Goal: Information Seeking & Learning: Check status

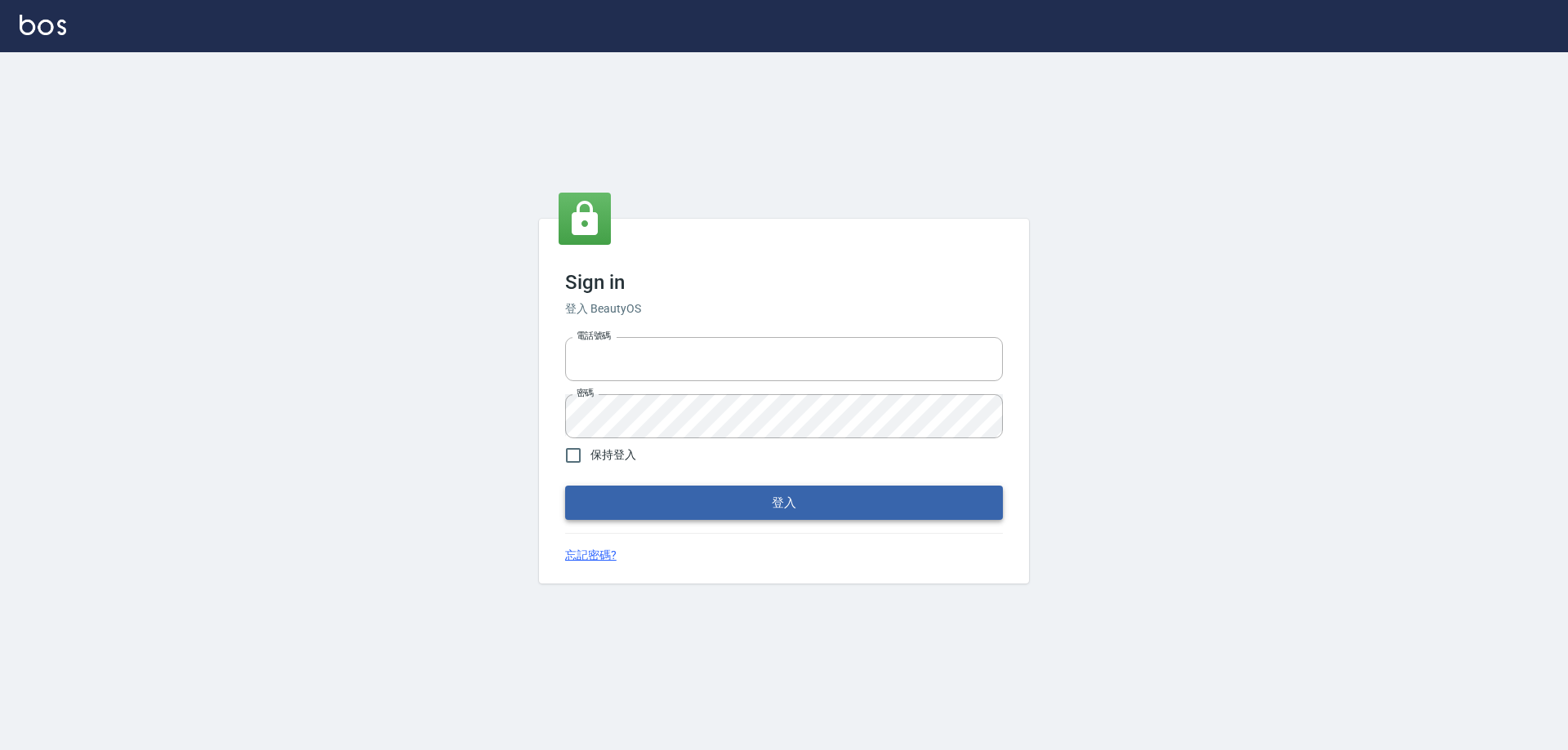
type input "0426657991"
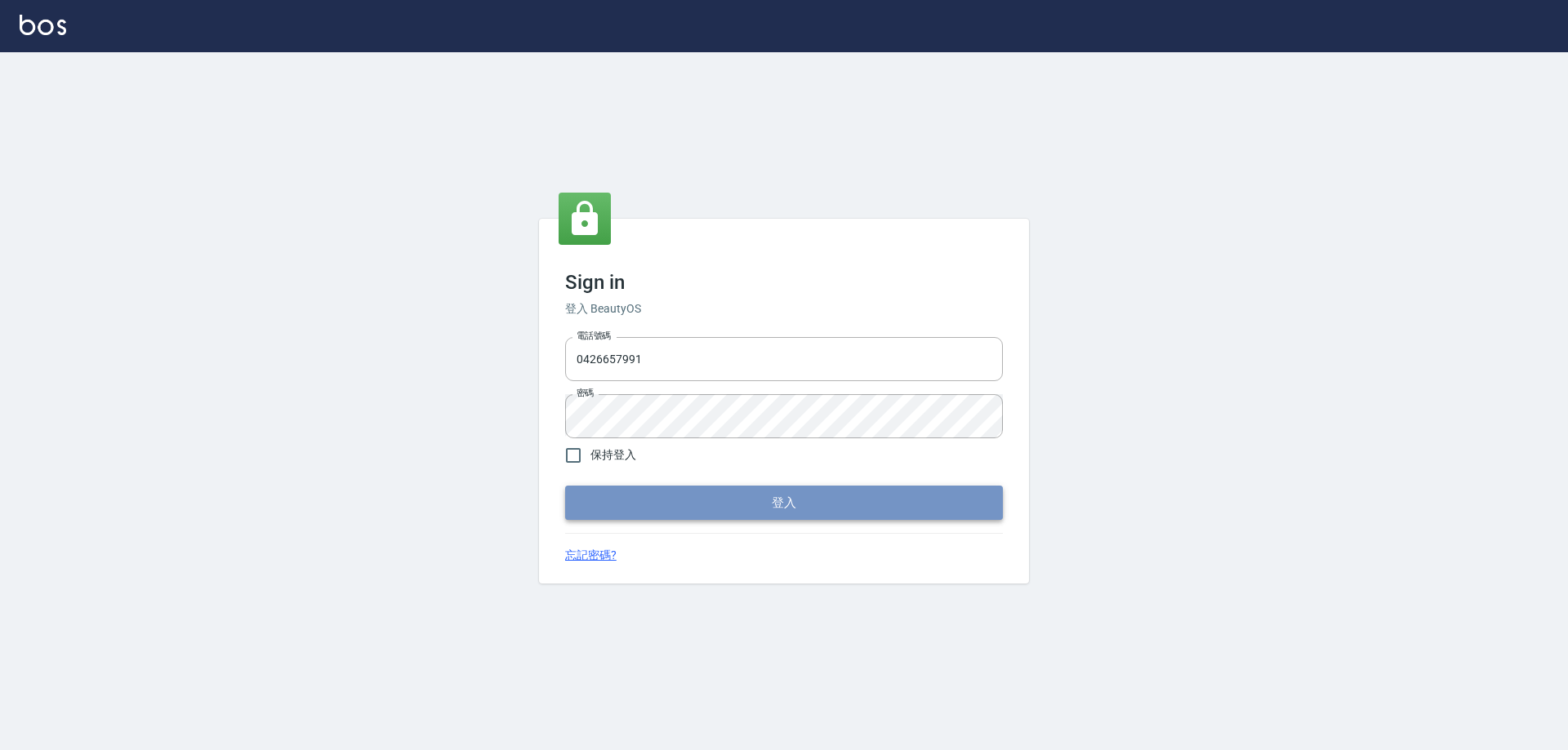
click at [626, 512] on button "登入" at bounding box center [784, 503] width 438 height 34
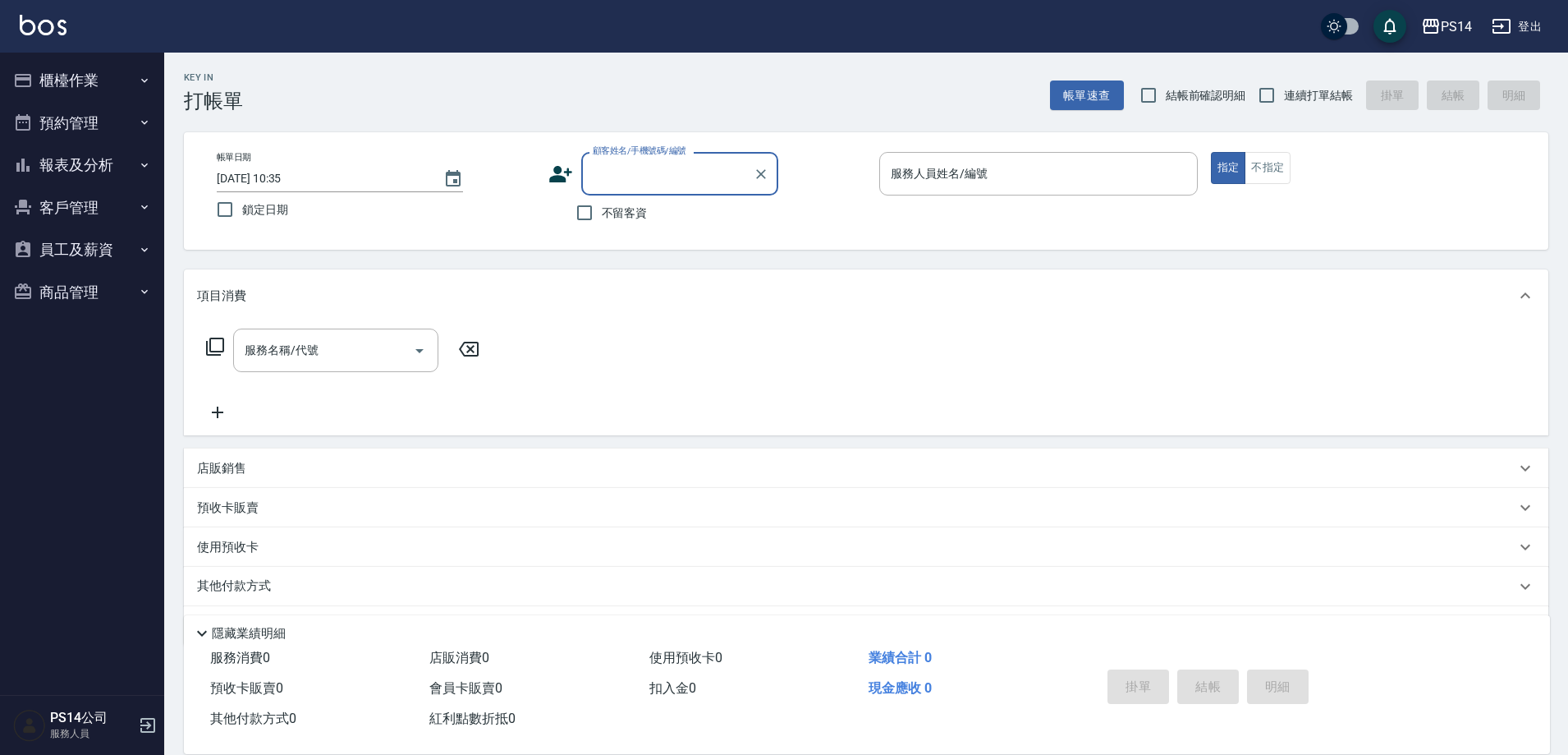
click at [130, 165] on button "報表及分析" at bounding box center [82, 165] width 151 height 42
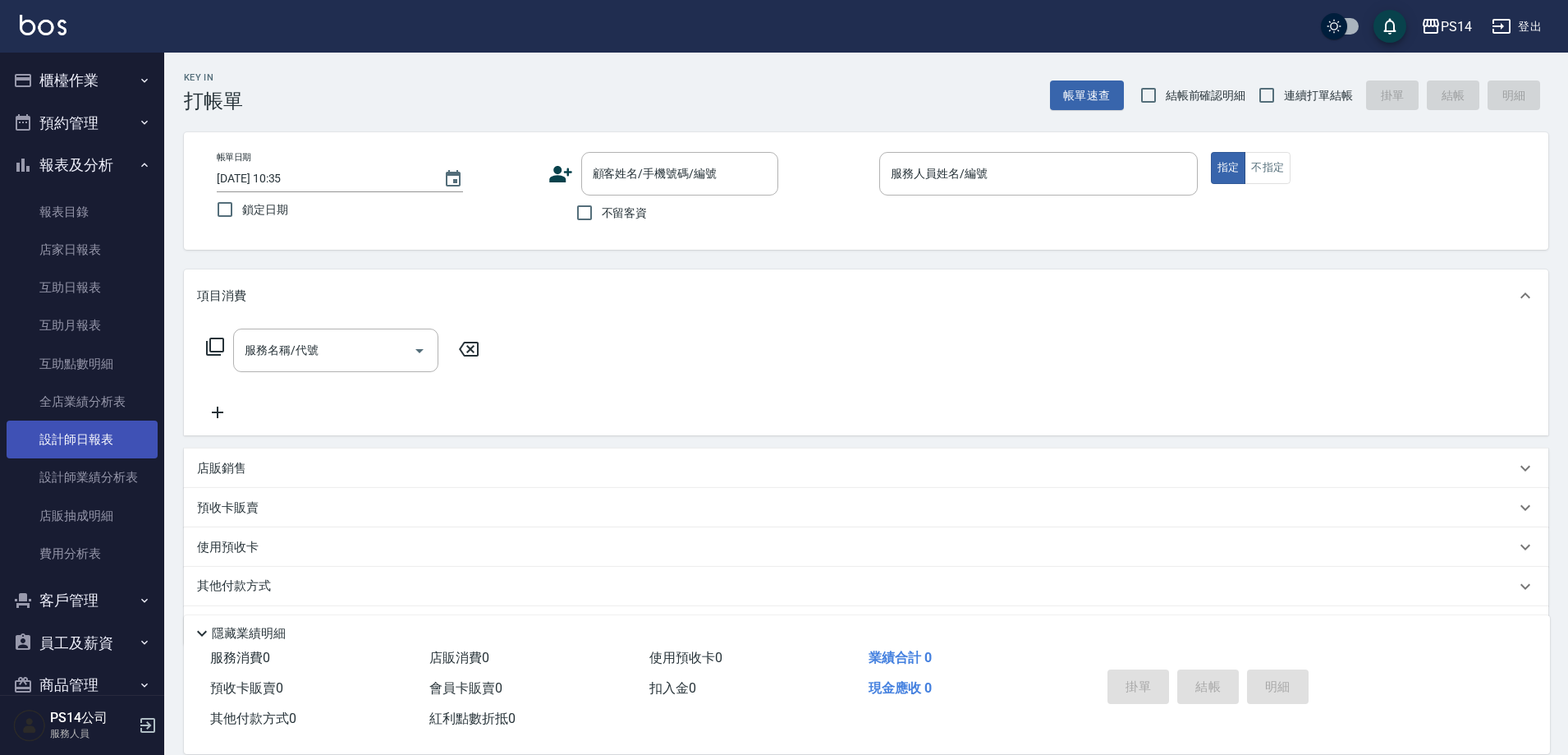
click at [96, 439] on link "設計師日報表" at bounding box center [82, 439] width 151 height 38
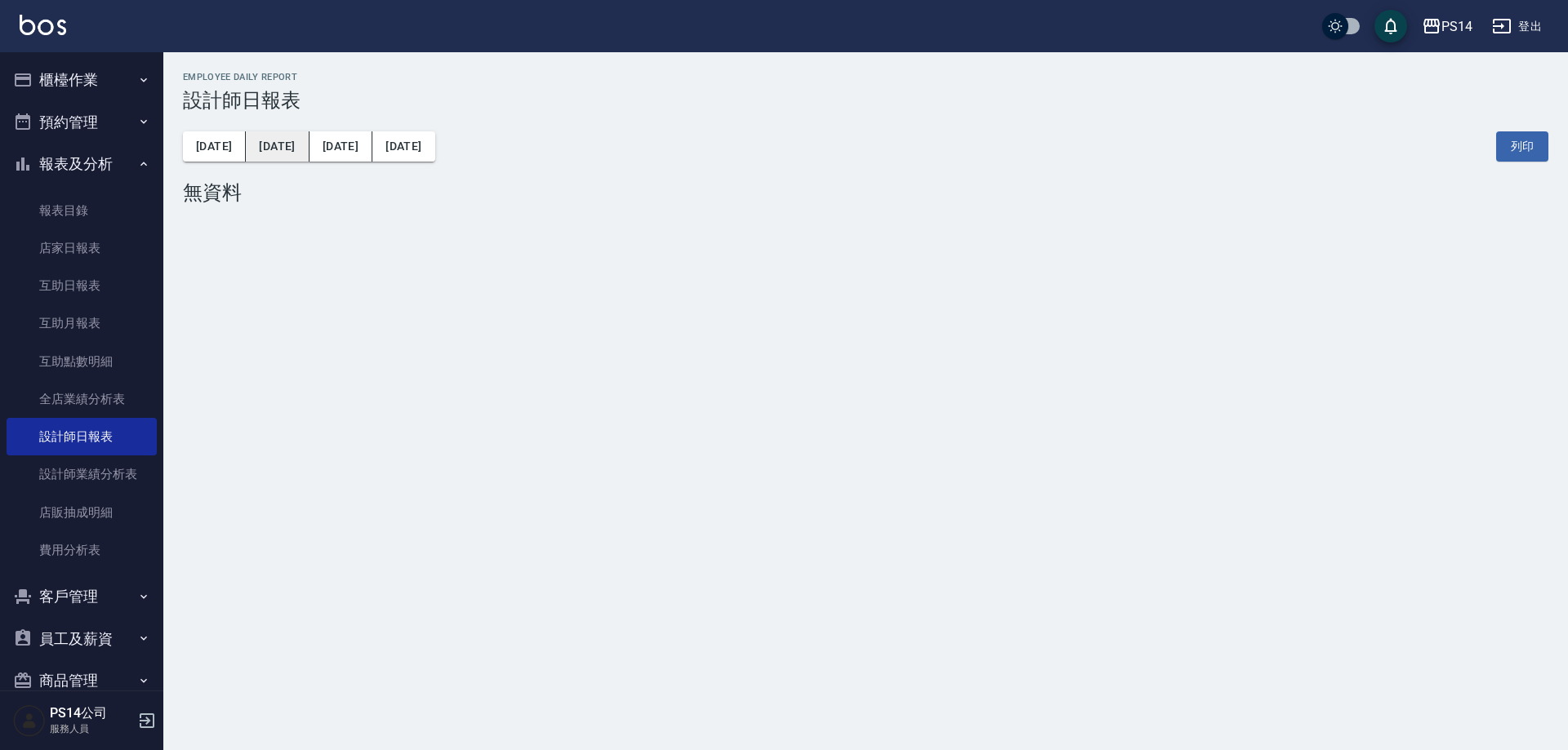
click at [267, 151] on button "[DATE]" at bounding box center [277, 147] width 63 height 31
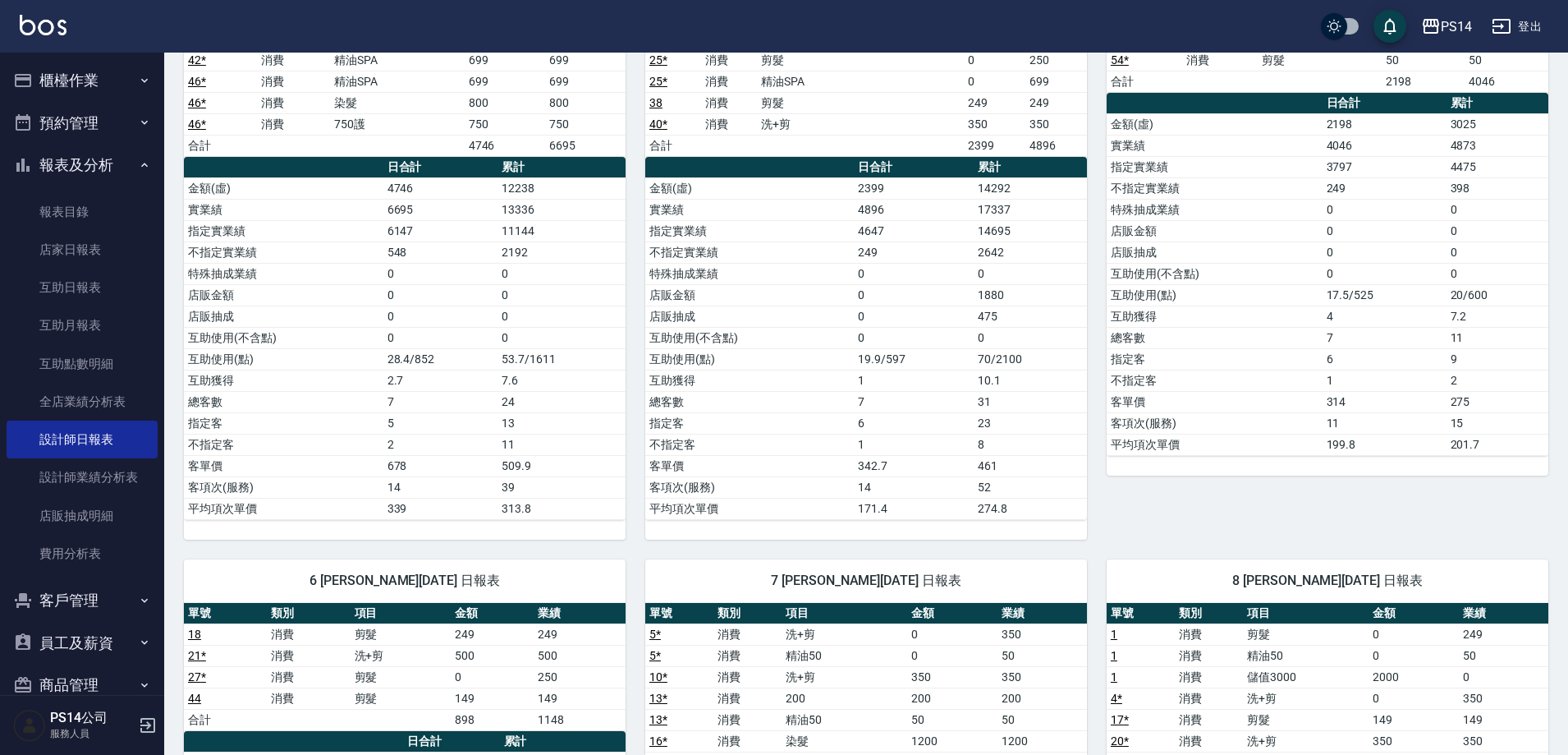
scroll to position [82, 0]
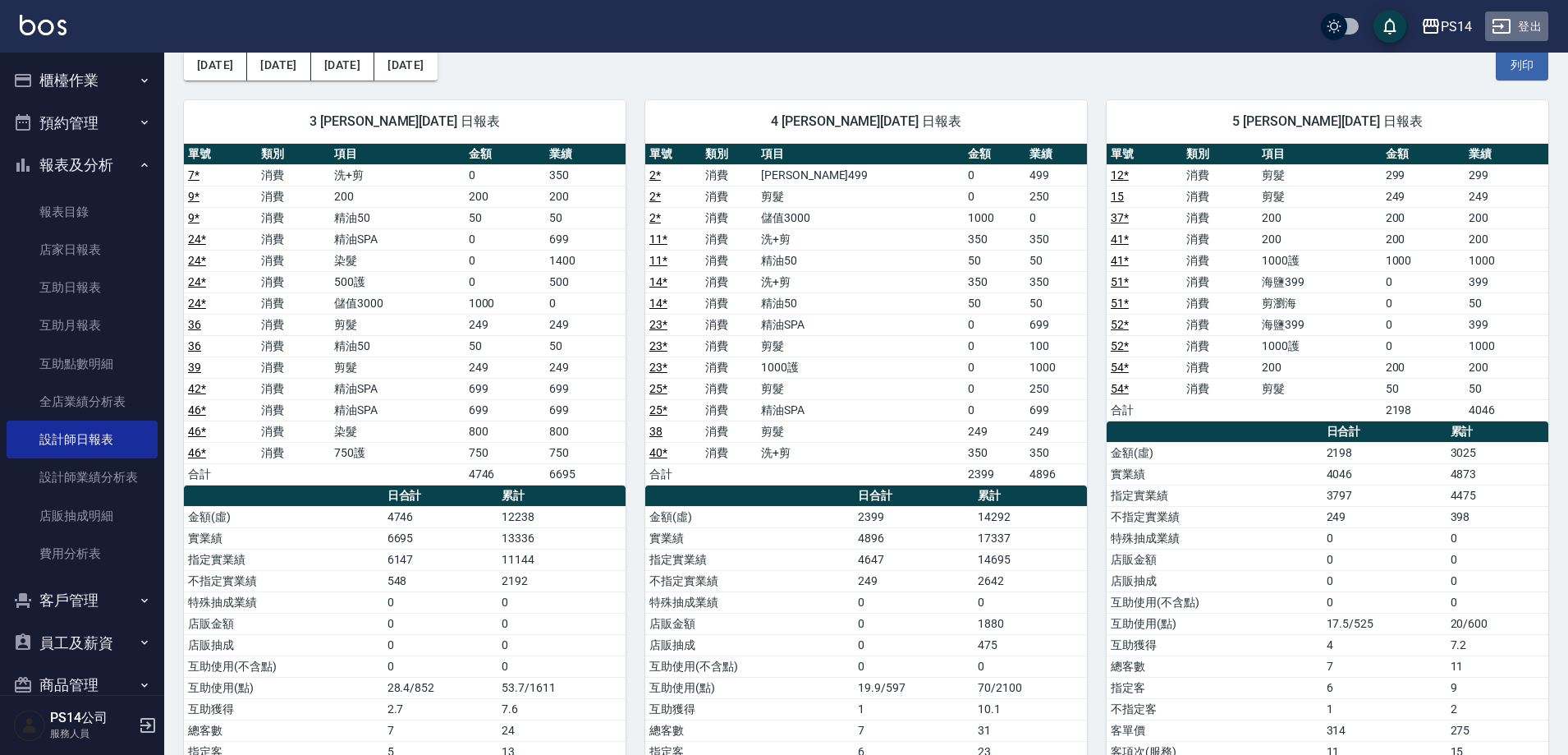
click at [1527, 24] on button "登出" at bounding box center [1517, 27] width 64 height 31
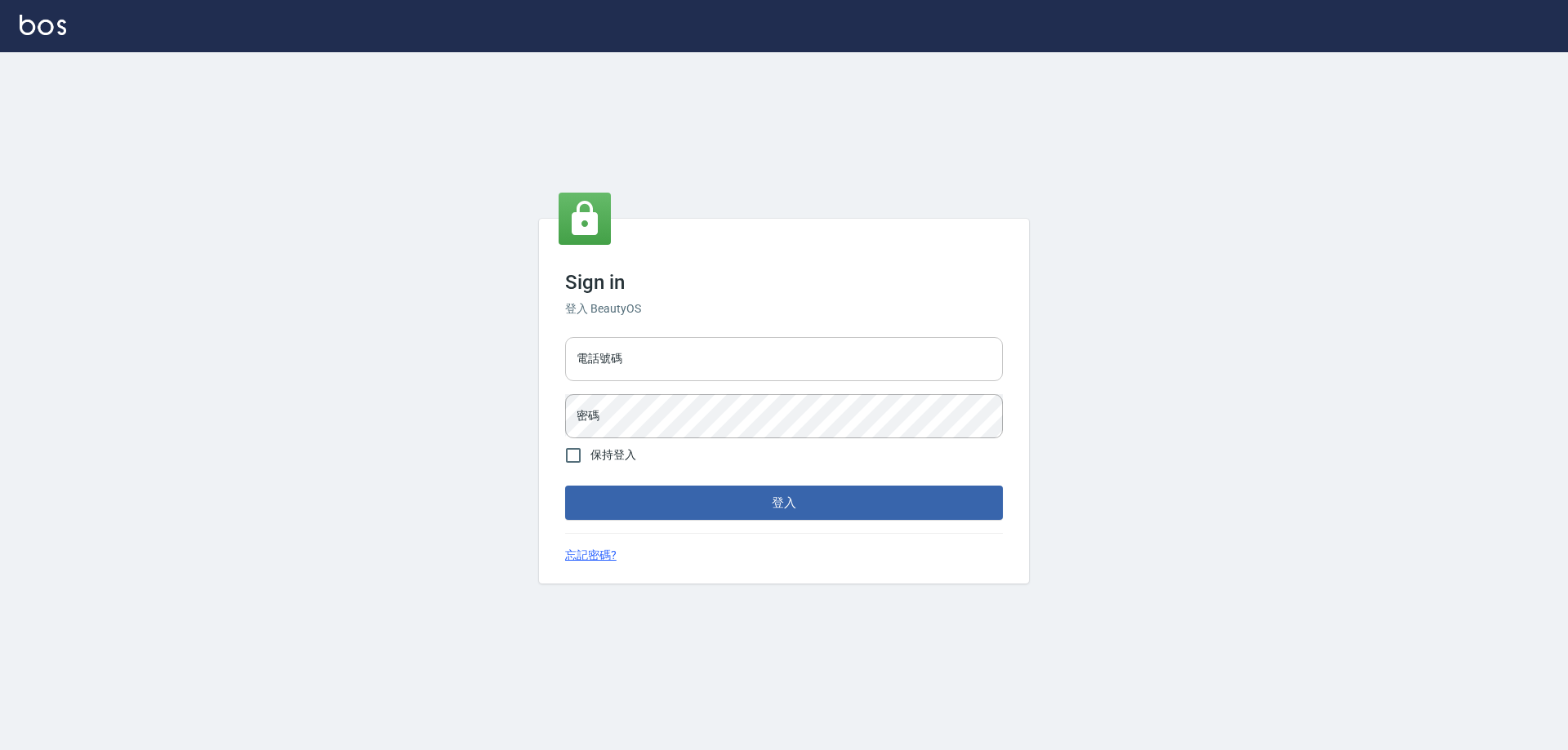
drag, startPoint x: 0, startPoint y: 0, endPoint x: 709, endPoint y: 369, distance: 799.3
click at [709, 369] on input "電話號碼" at bounding box center [784, 359] width 438 height 44
click at [704, 372] on input "0426657991" at bounding box center [784, 359] width 438 height 44
type input "0426653545"
click at [701, 526] on div "Sign in 登入 BeautyOS 電話號碼 0426653545 電話號碼 密碼 密碼 保持登入 登入 忘記密碼?" at bounding box center [783, 400] width 490 height 365
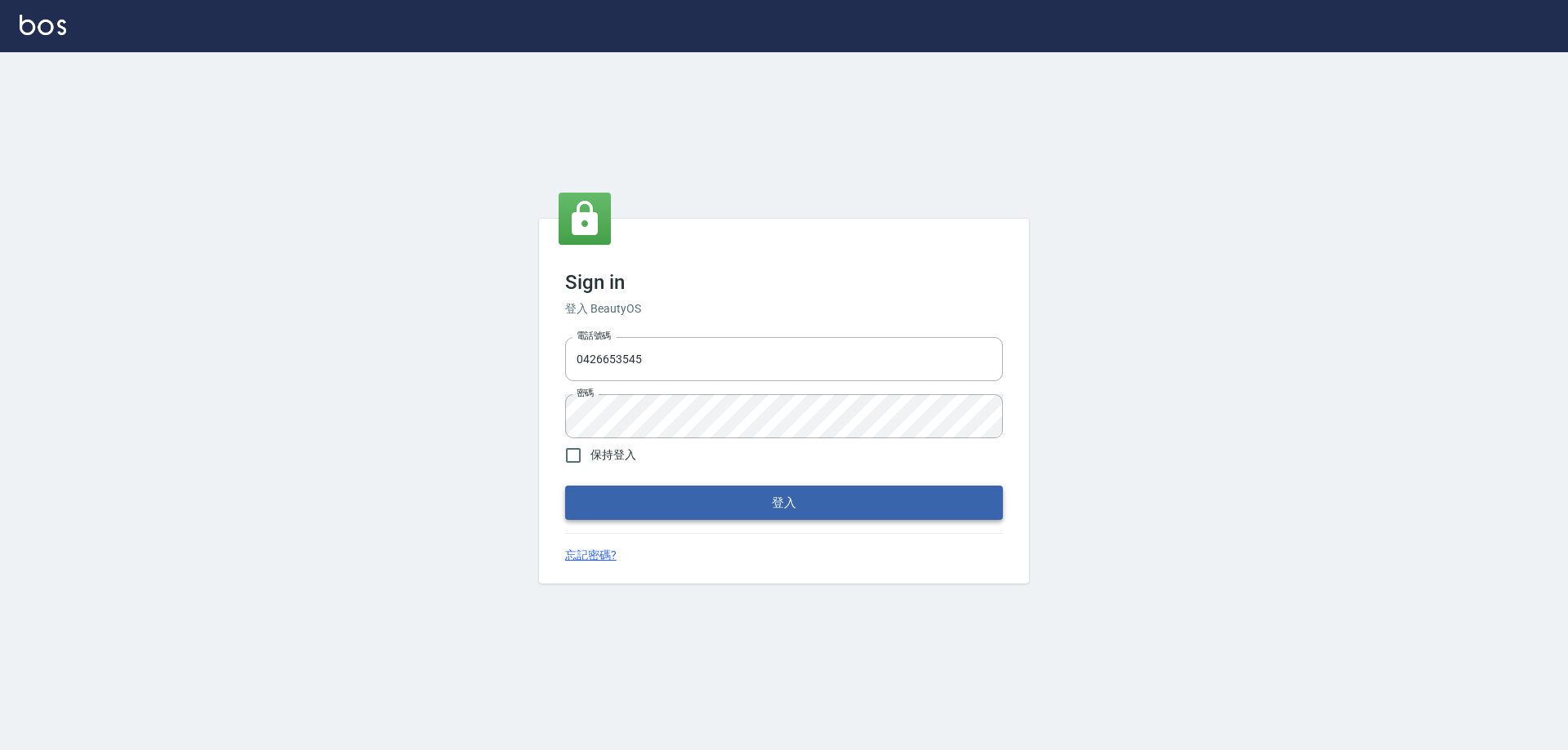
click at [698, 514] on button "登入" at bounding box center [784, 503] width 438 height 34
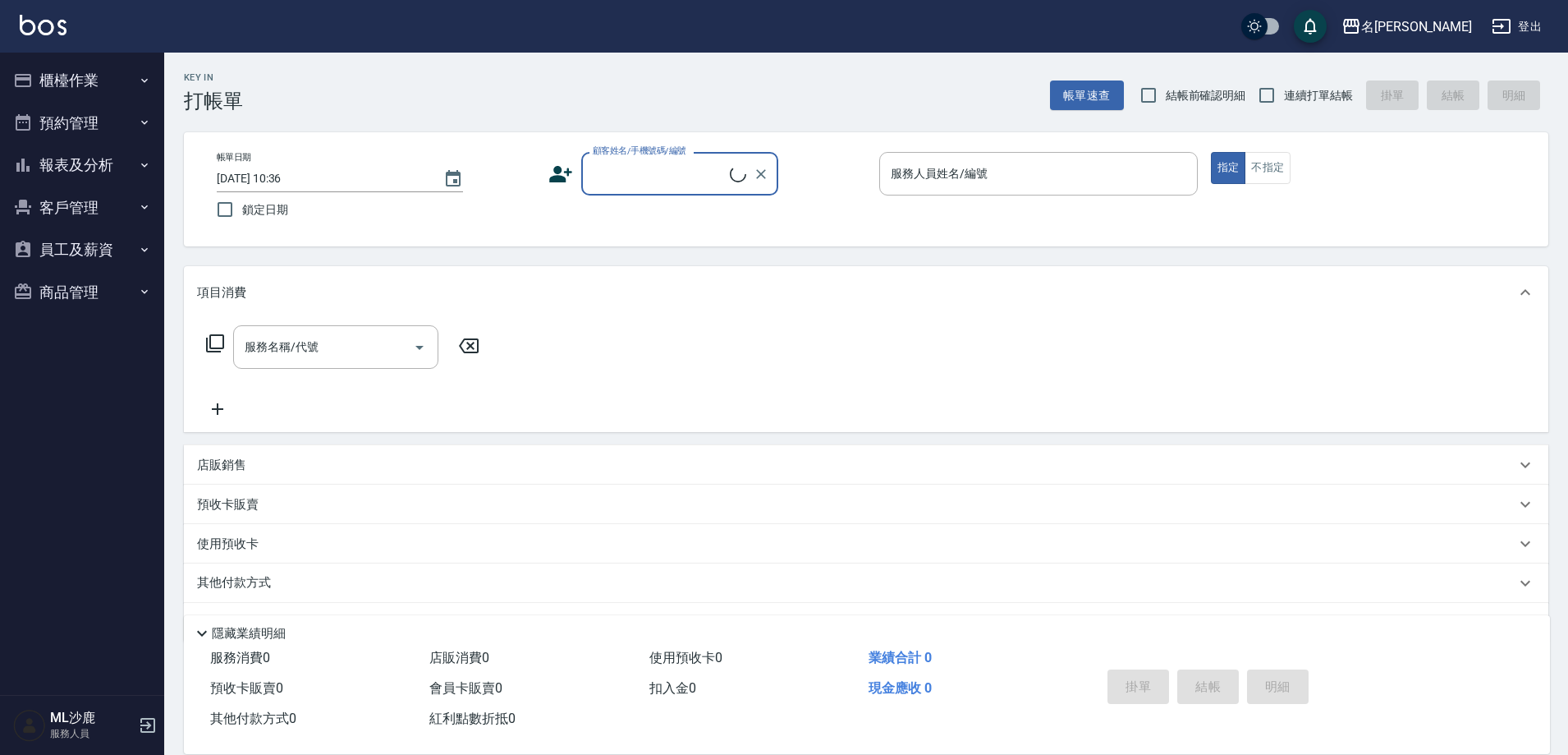
click at [89, 175] on button "報表及分析" at bounding box center [82, 165] width 151 height 42
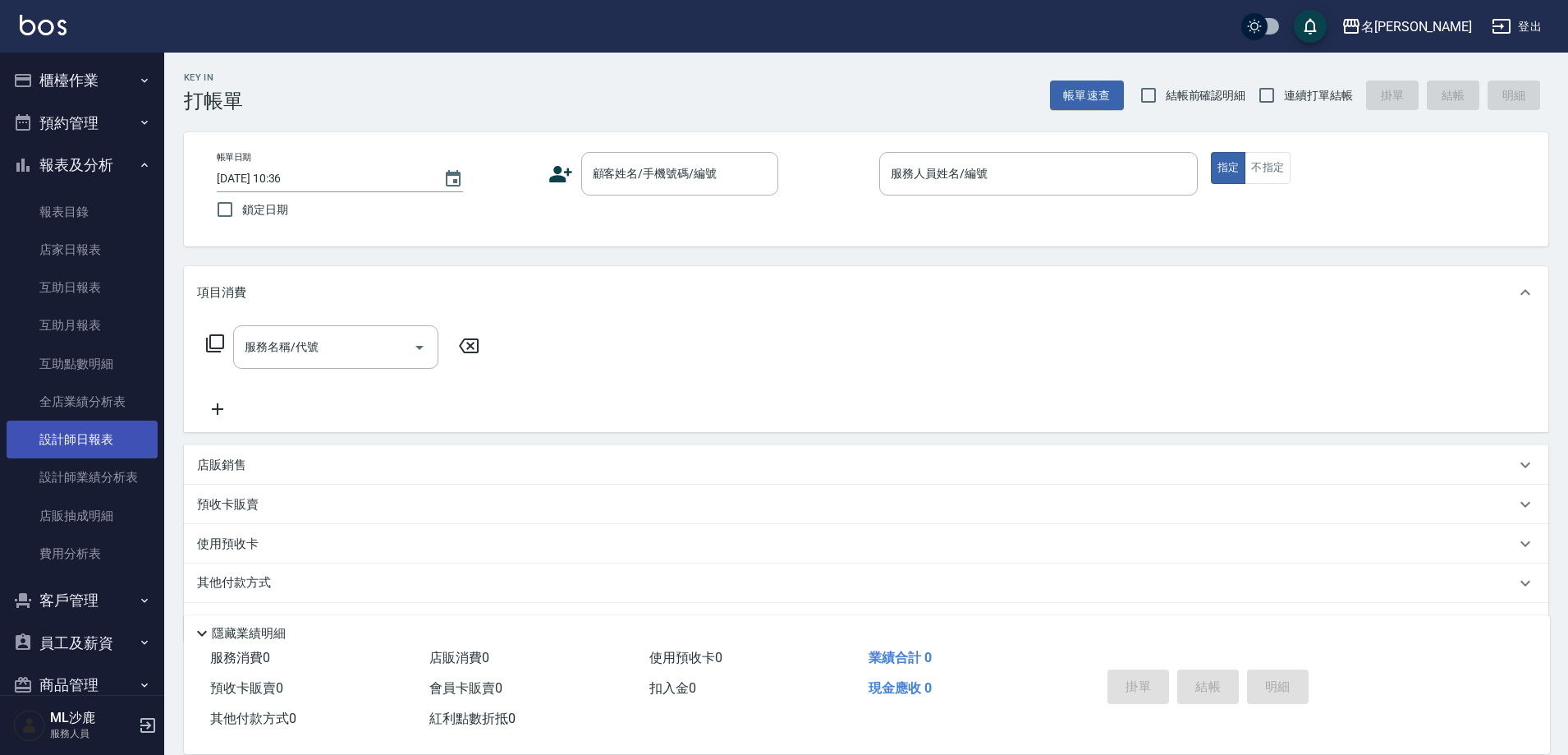
click at [94, 438] on link "設計師日報表" at bounding box center [82, 439] width 151 height 38
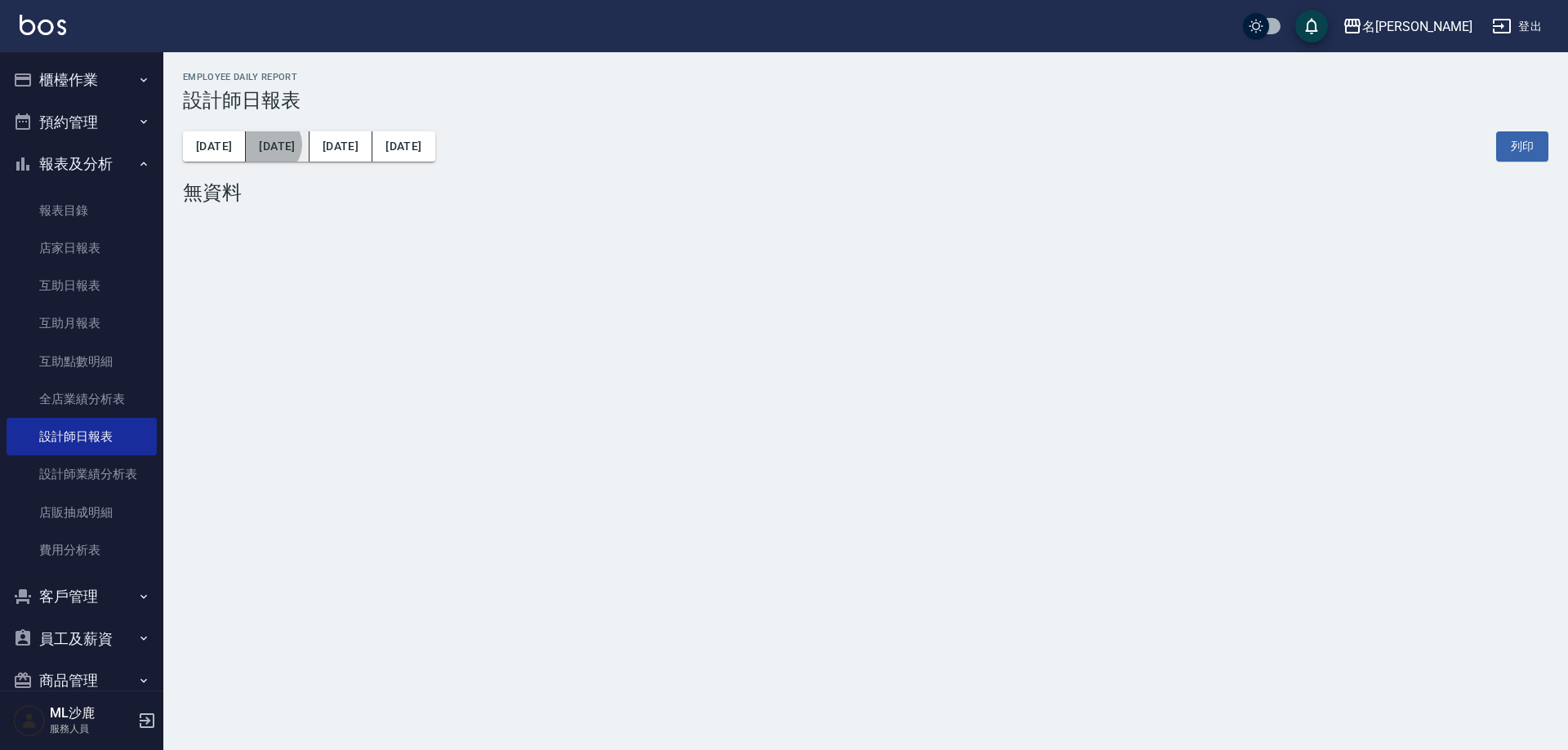
click at [258, 145] on button "[DATE]" at bounding box center [277, 147] width 63 height 31
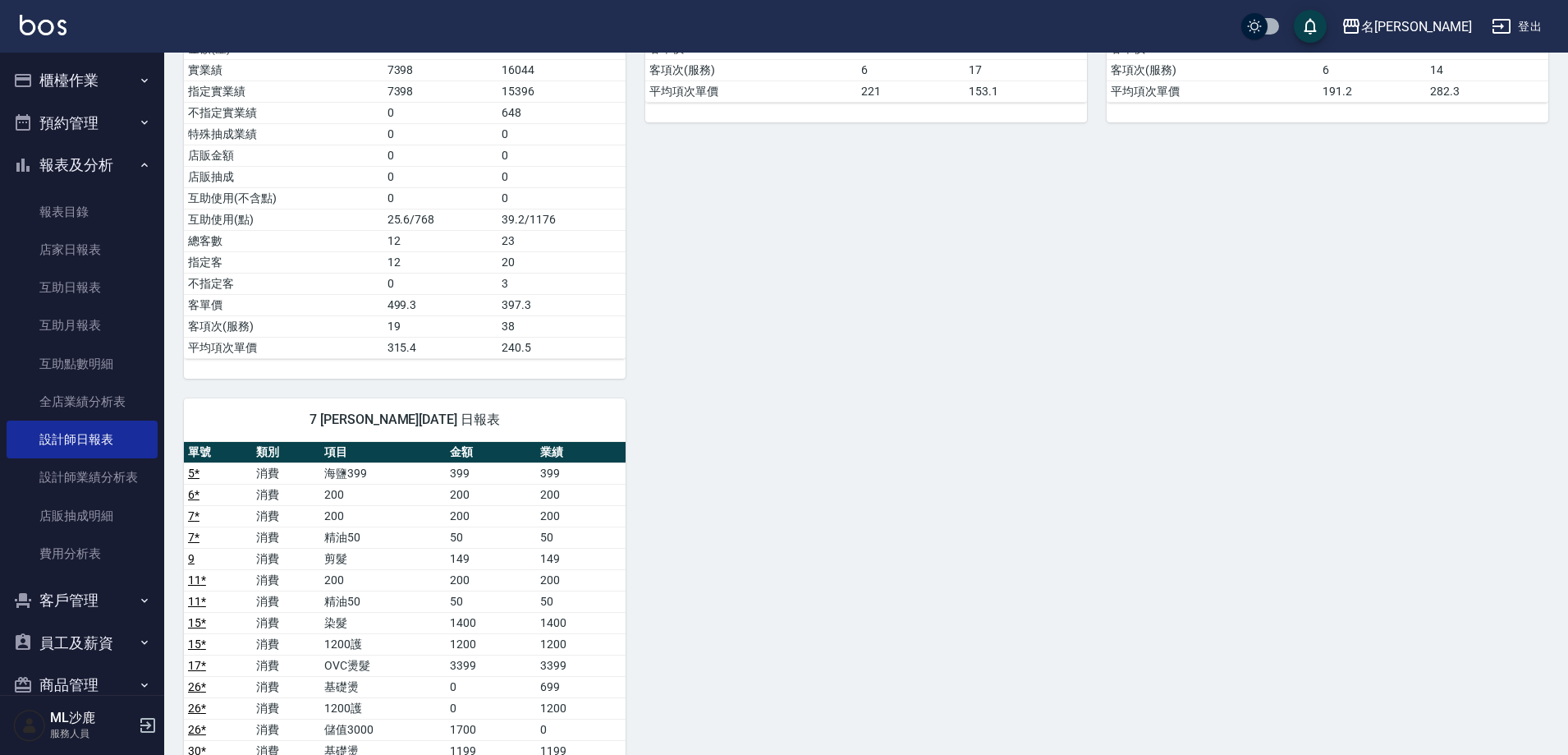
scroll to position [1067, 0]
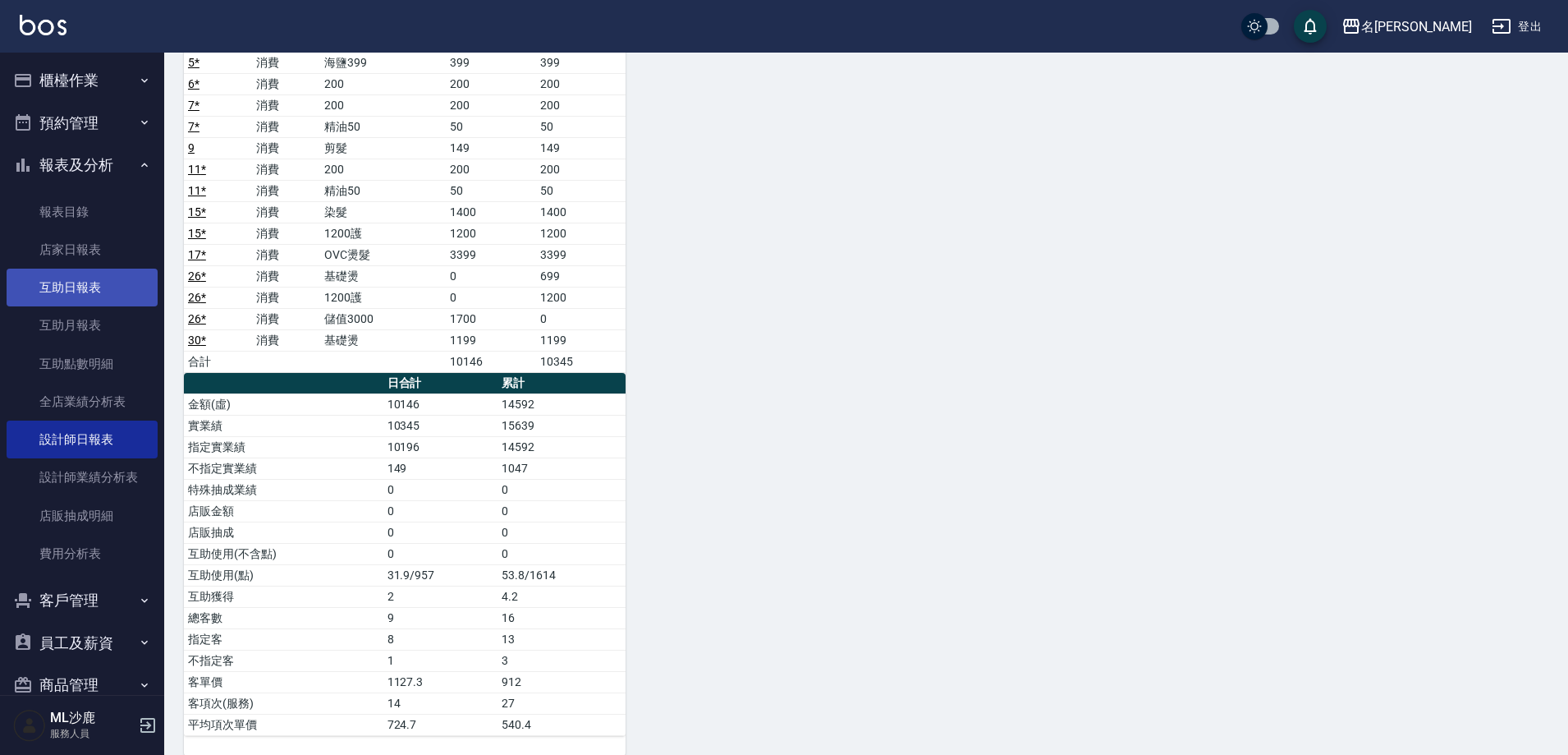
click at [87, 280] on link "互助日報表" at bounding box center [82, 287] width 151 height 38
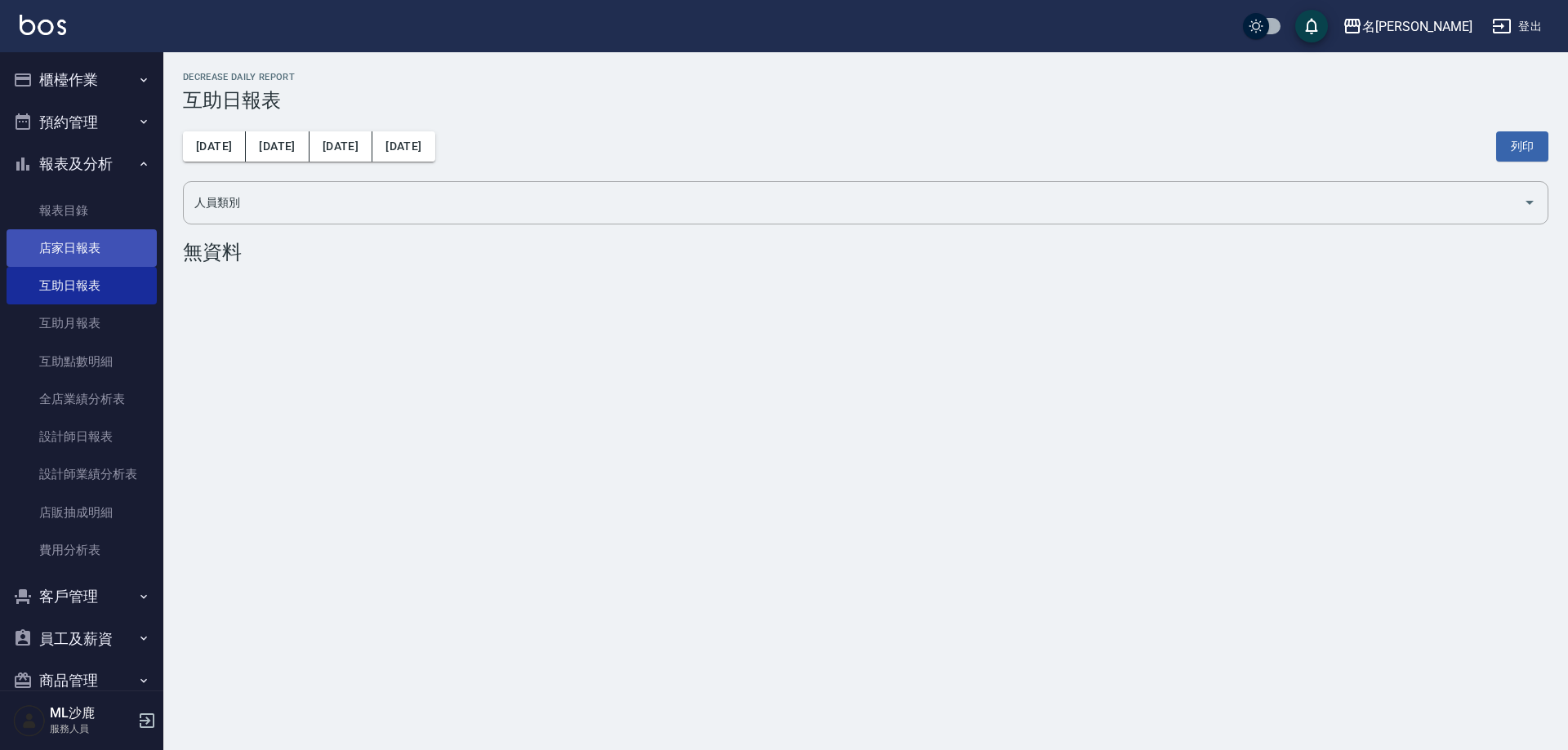
drag, startPoint x: 97, startPoint y: 241, endPoint x: 242, endPoint y: 193, distance: 152.7
click at [98, 242] on link "店家日報表" at bounding box center [81, 247] width 150 height 37
click at [98, 284] on link "互助日報表" at bounding box center [81, 285] width 150 height 37
click at [276, 137] on button "[DATE]" at bounding box center [277, 147] width 63 height 31
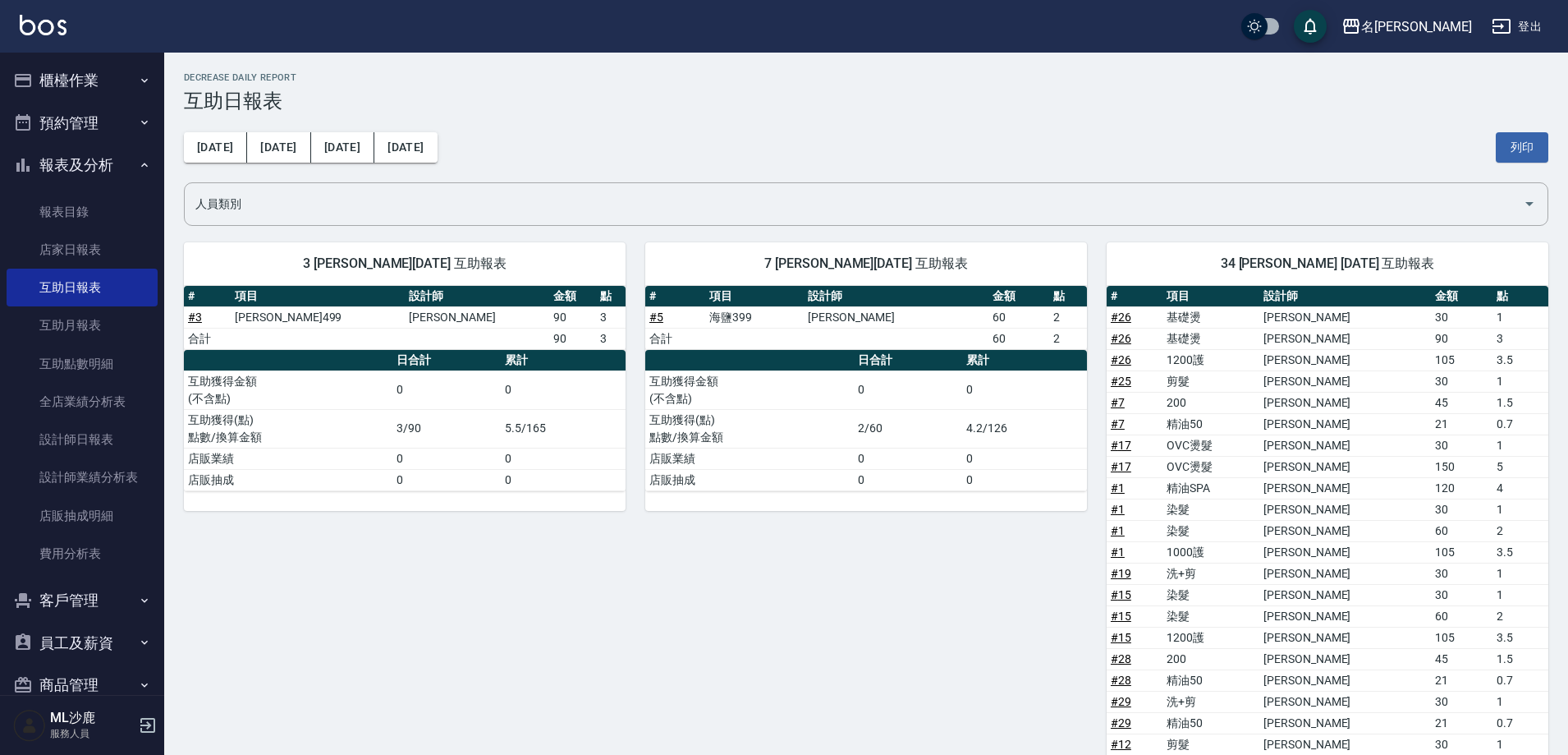
click at [1535, 25] on button "登出" at bounding box center [1517, 27] width 64 height 31
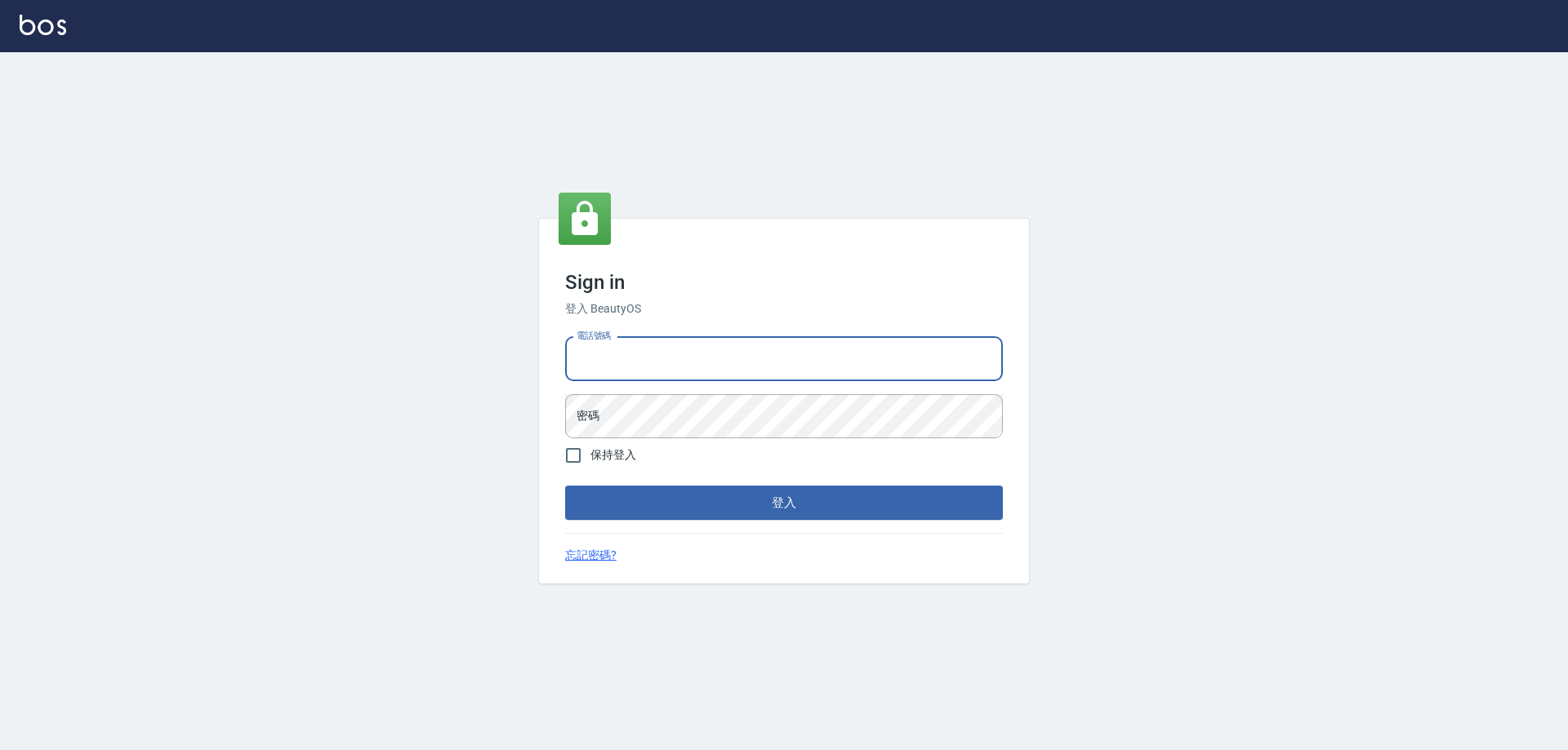
click at [720, 361] on input "電話號碼" at bounding box center [784, 359] width 438 height 44
drag, startPoint x: 693, startPoint y: 364, endPoint x: 693, endPoint y: 378, distance: 14.0
click at [693, 364] on input "0426653545" at bounding box center [784, 359] width 438 height 44
type input "0426657991"
click at [677, 514] on button "登入" at bounding box center [784, 503] width 438 height 34
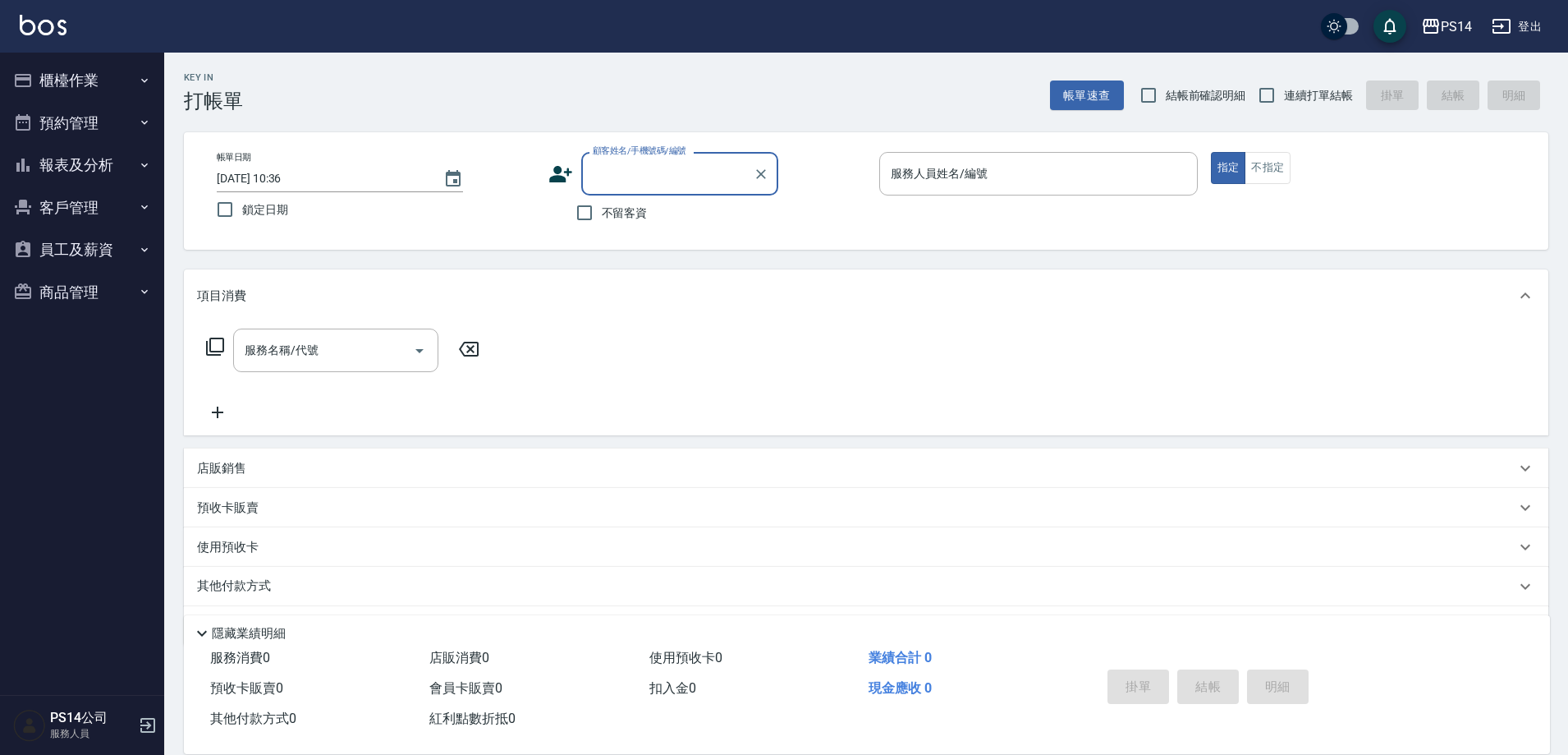
click at [58, 155] on button "報表及分析" at bounding box center [82, 165] width 151 height 42
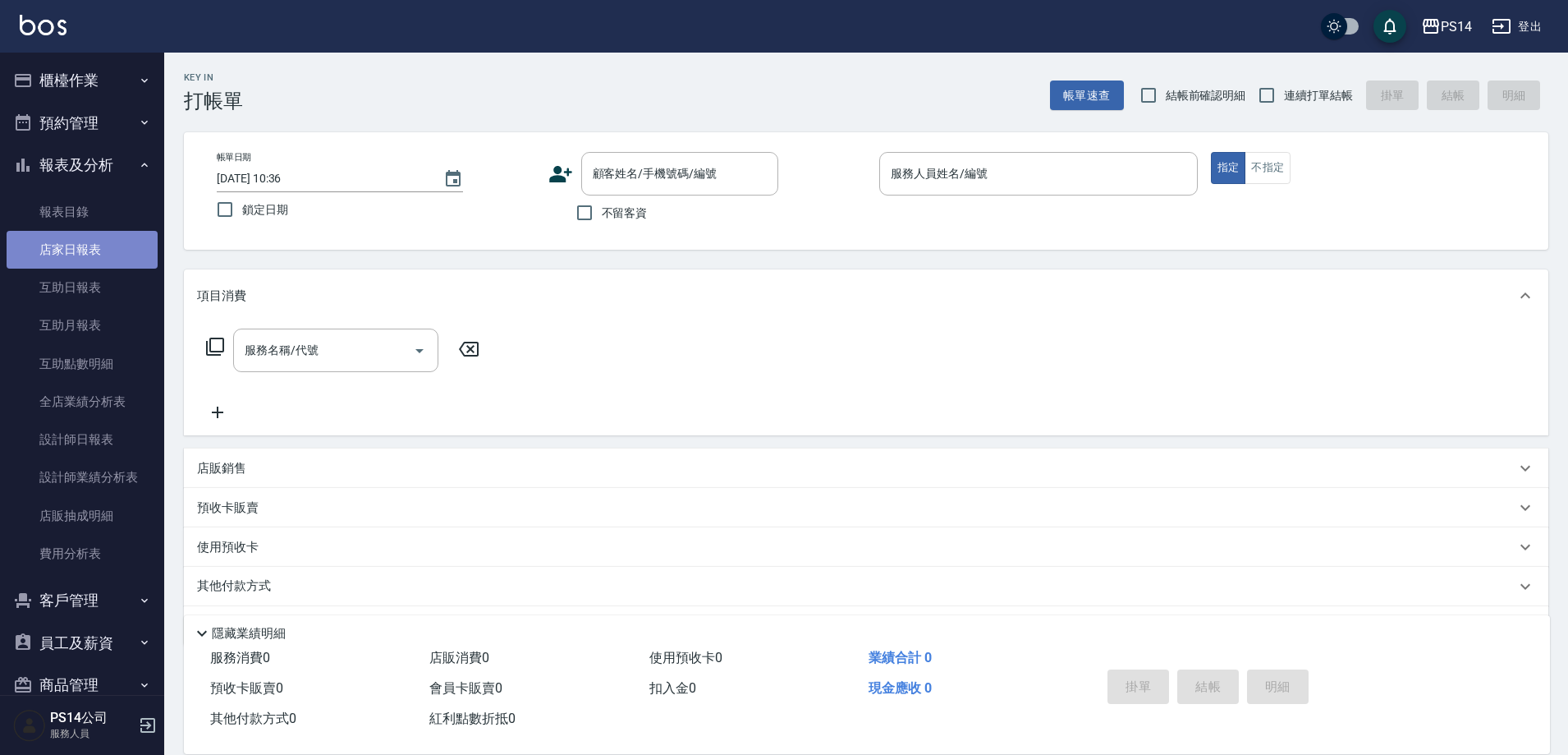
click at [93, 240] on link "店家日報表" at bounding box center [82, 249] width 151 height 38
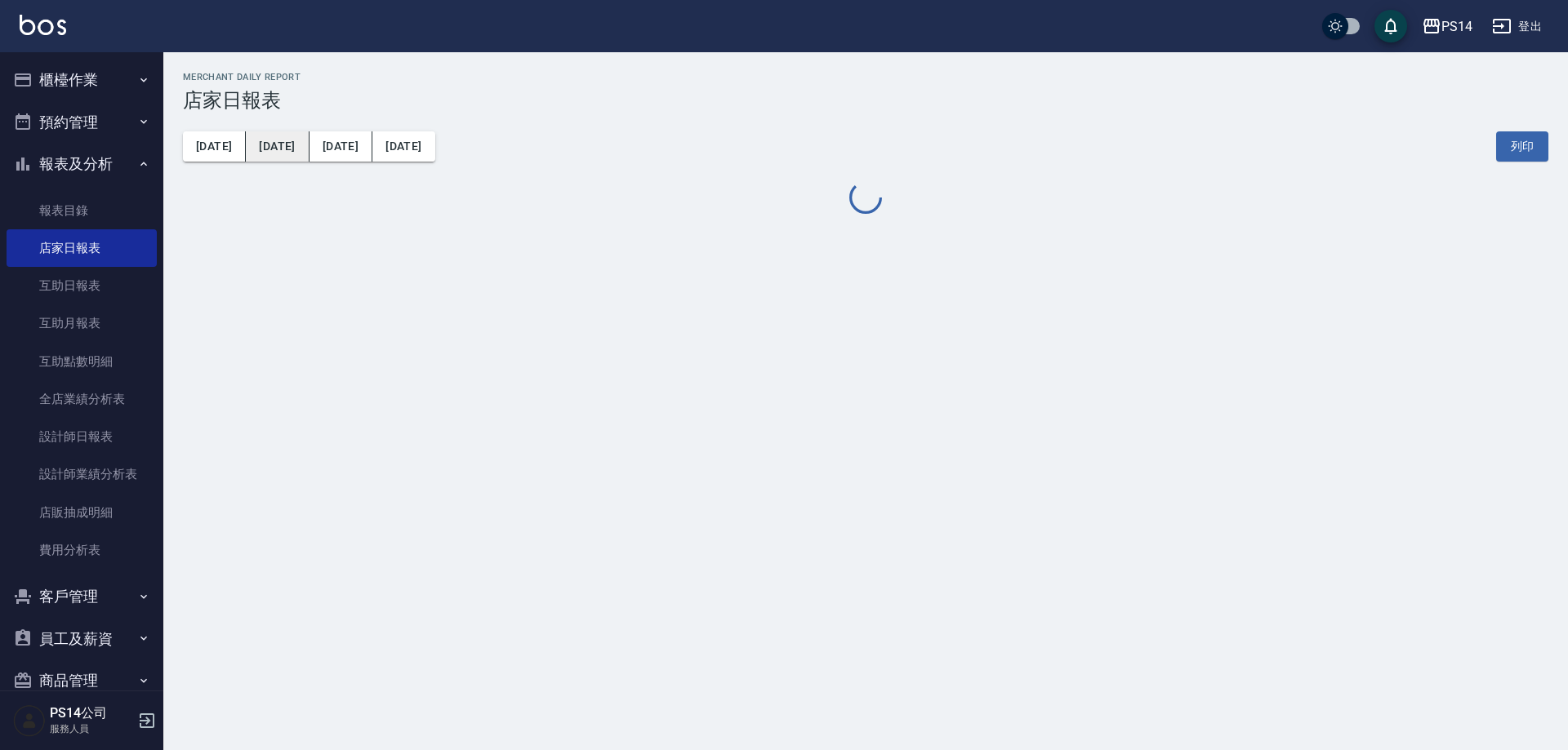
click at [262, 152] on button "[DATE]" at bounding box center [277, 147] width 63 height 31
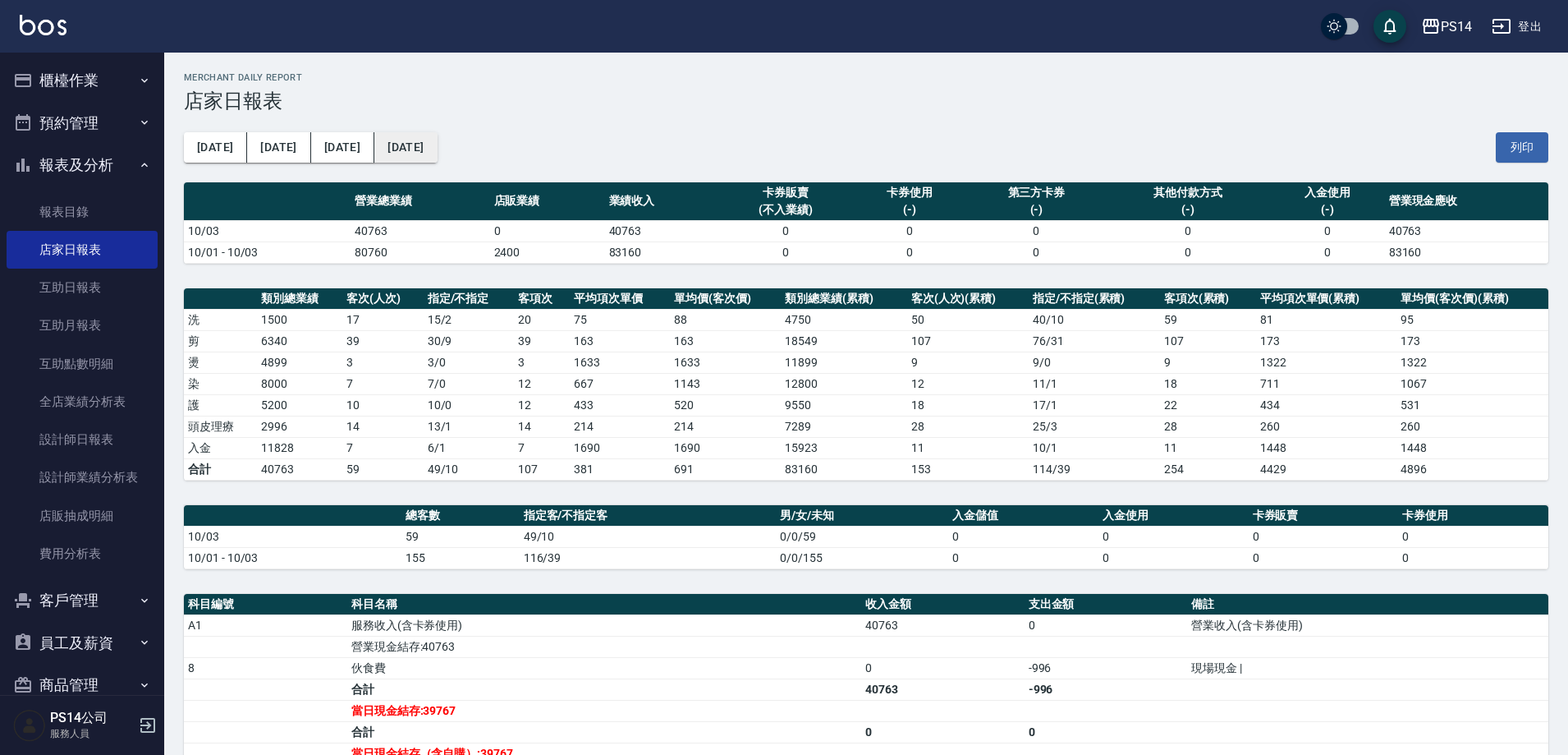
click at [395, 135] on button "[DATE]" at bounding box center [405, 148] width 63 height 31
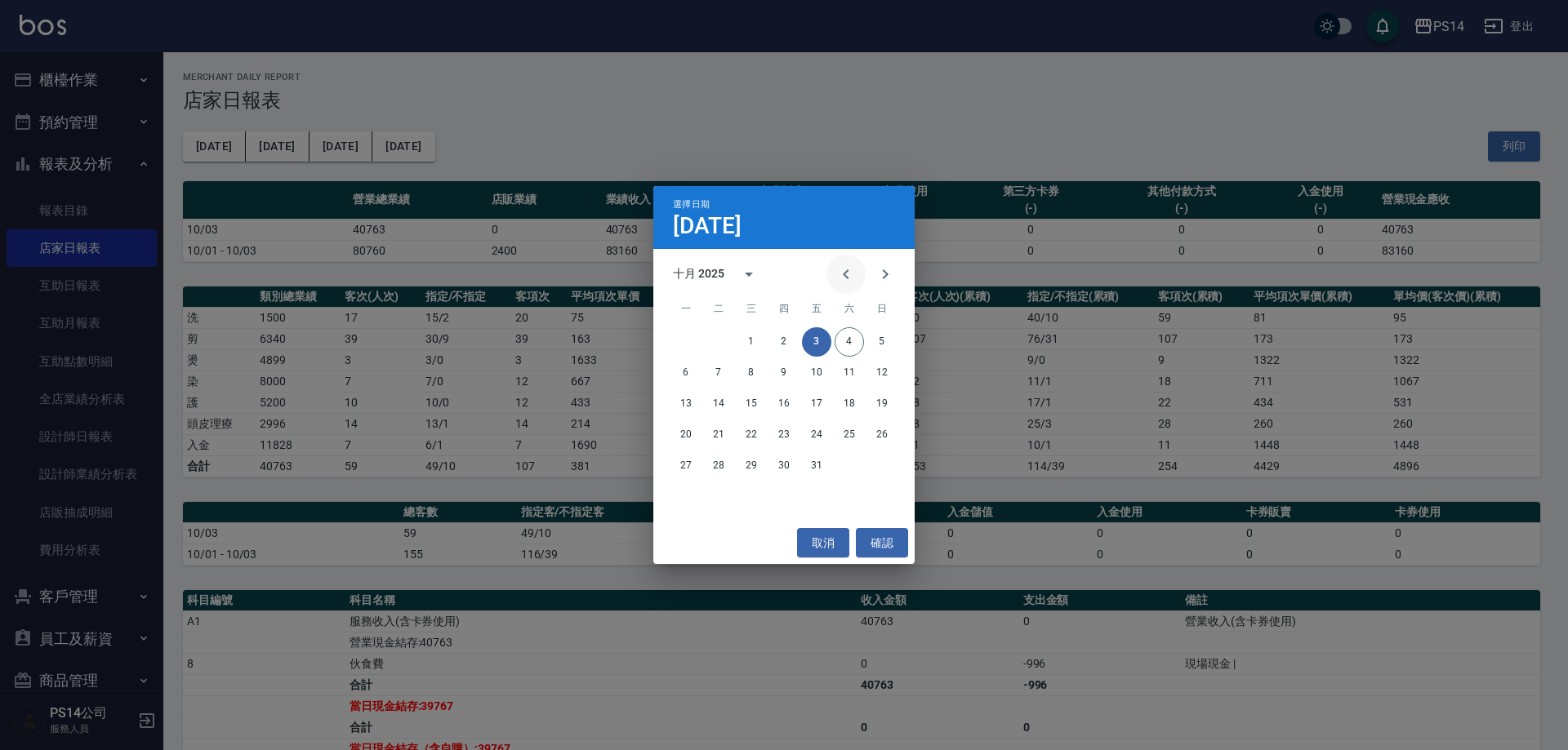
click at [853, 273] on icon "Previous month" at bounding box center [845, 274] width 19 height 19
click at [711, 464] on button "30" at bounding box center [718, 466] width 30 height 30
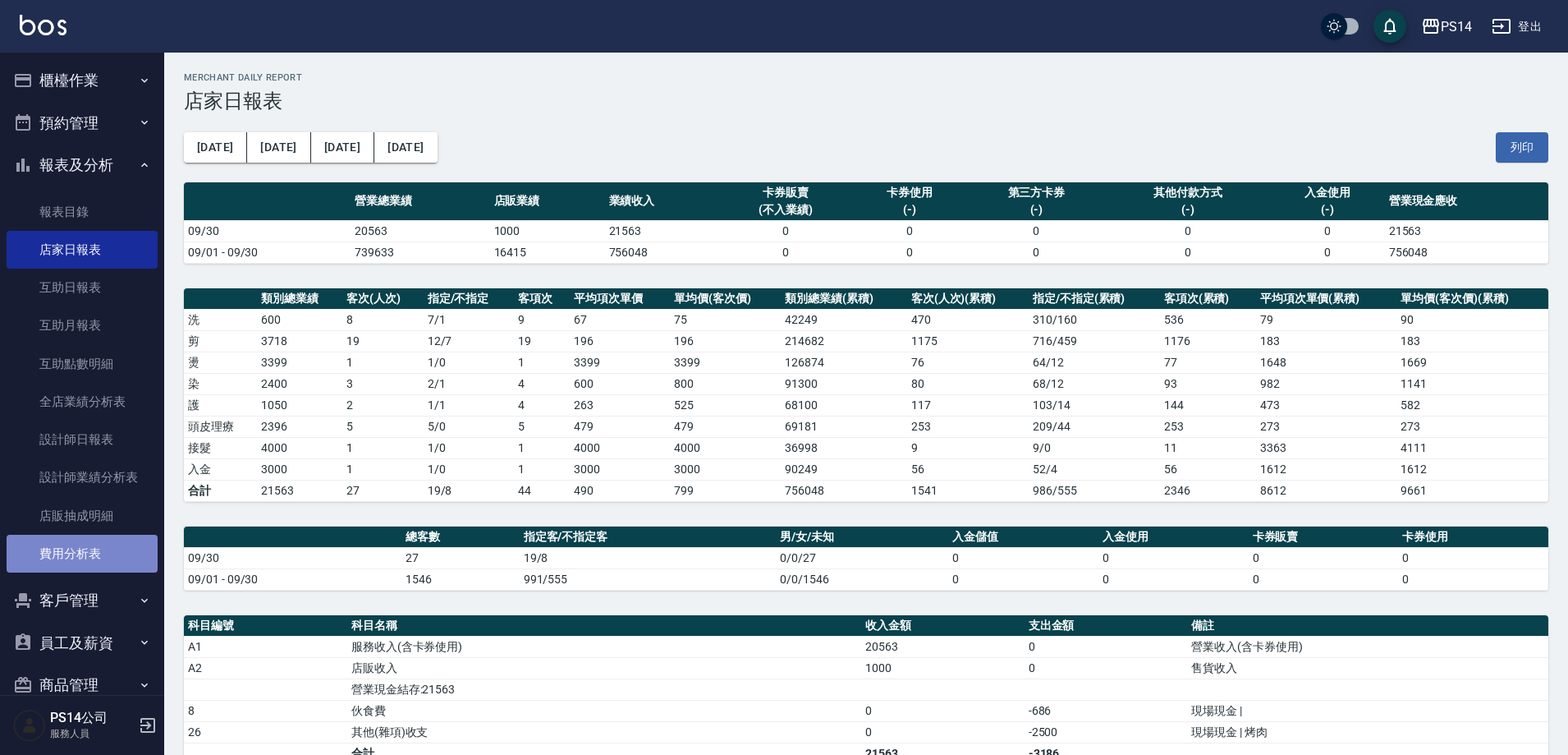
click at [84, 553] on link "費用分析表" at bounding box center [82, 553] width 151 height 38
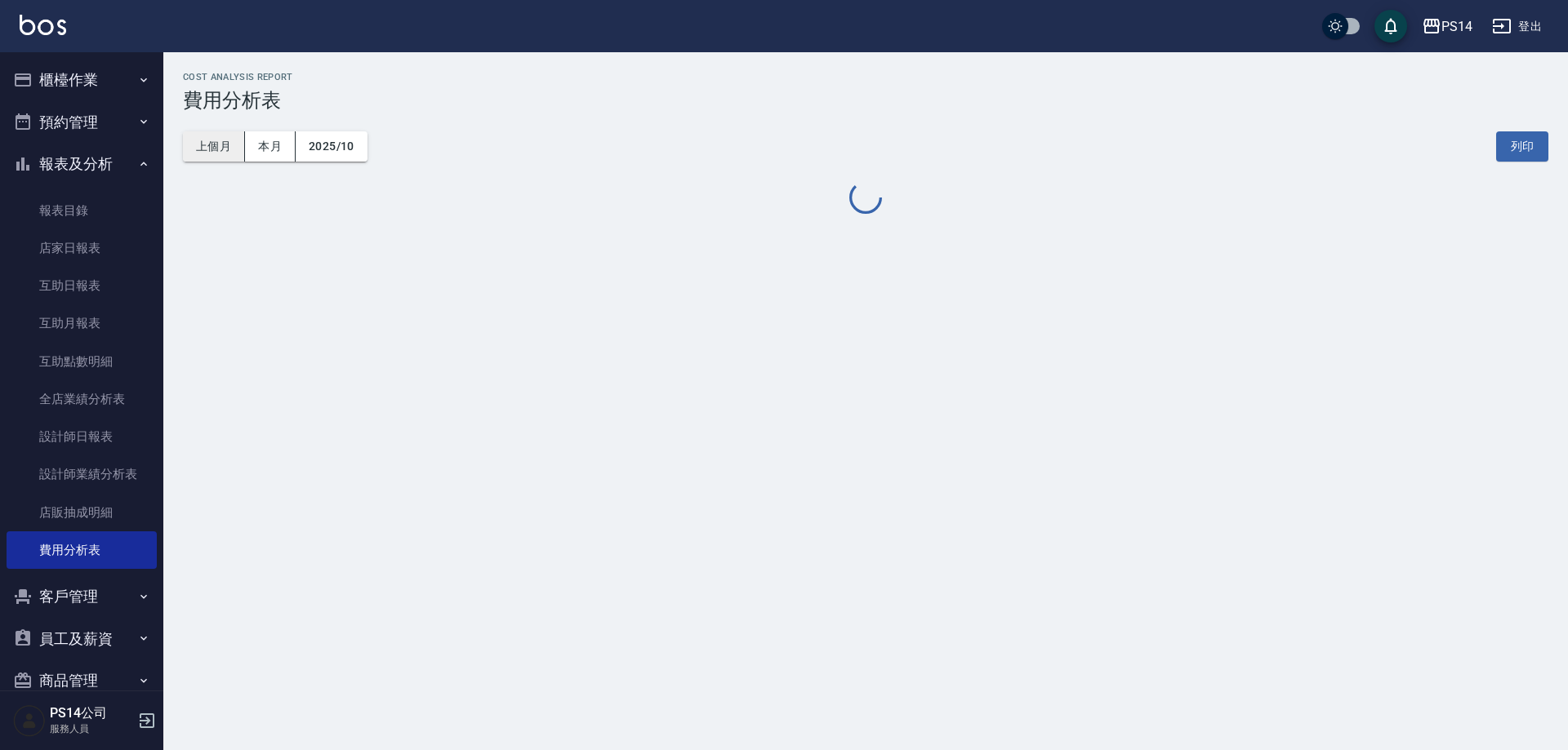
click at [226, 149] on button "上個月" at bounding box center [214, 147] width 62 height 31
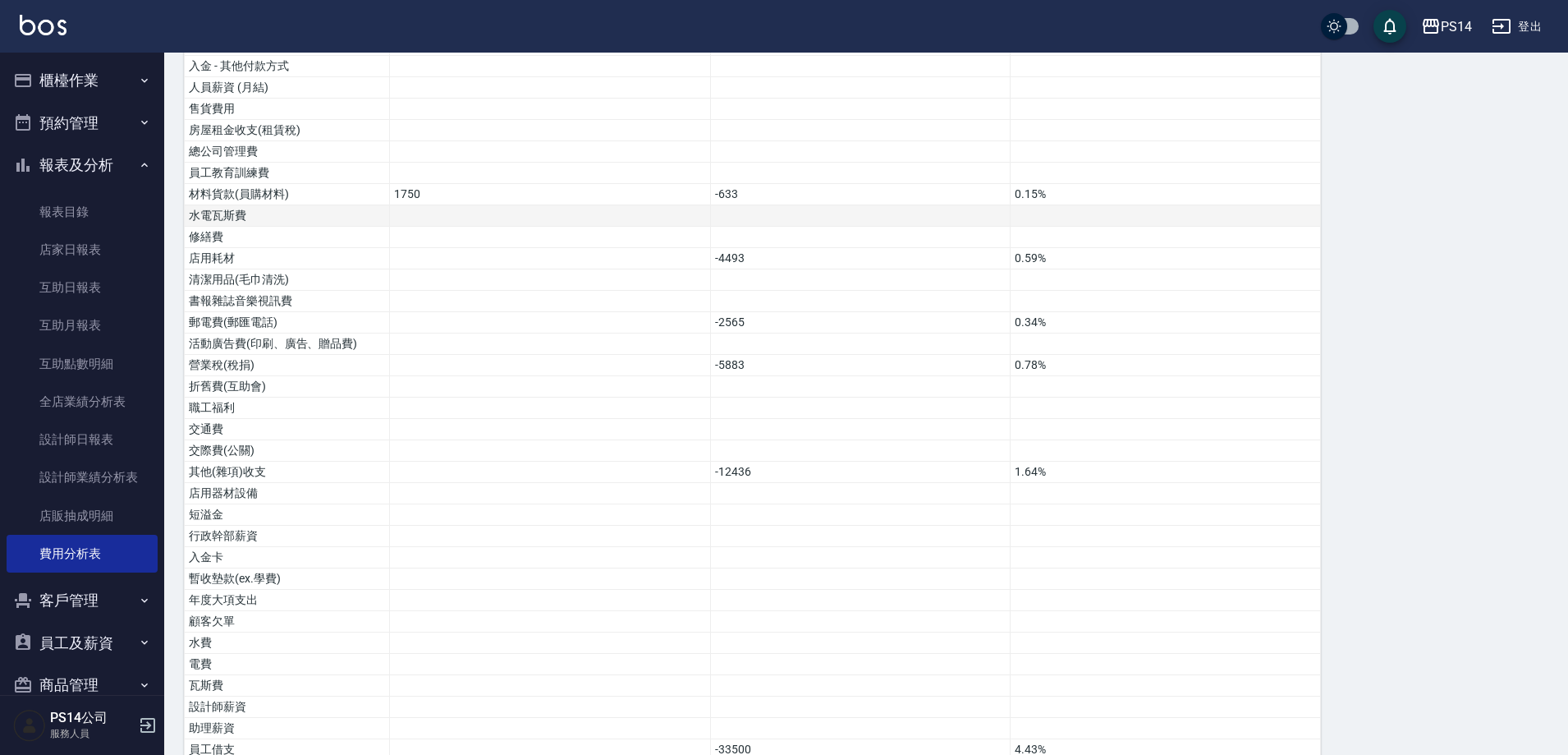
scroll to position [736, 0]
